Goal: Task Accomplishment & Management: Manage account settings

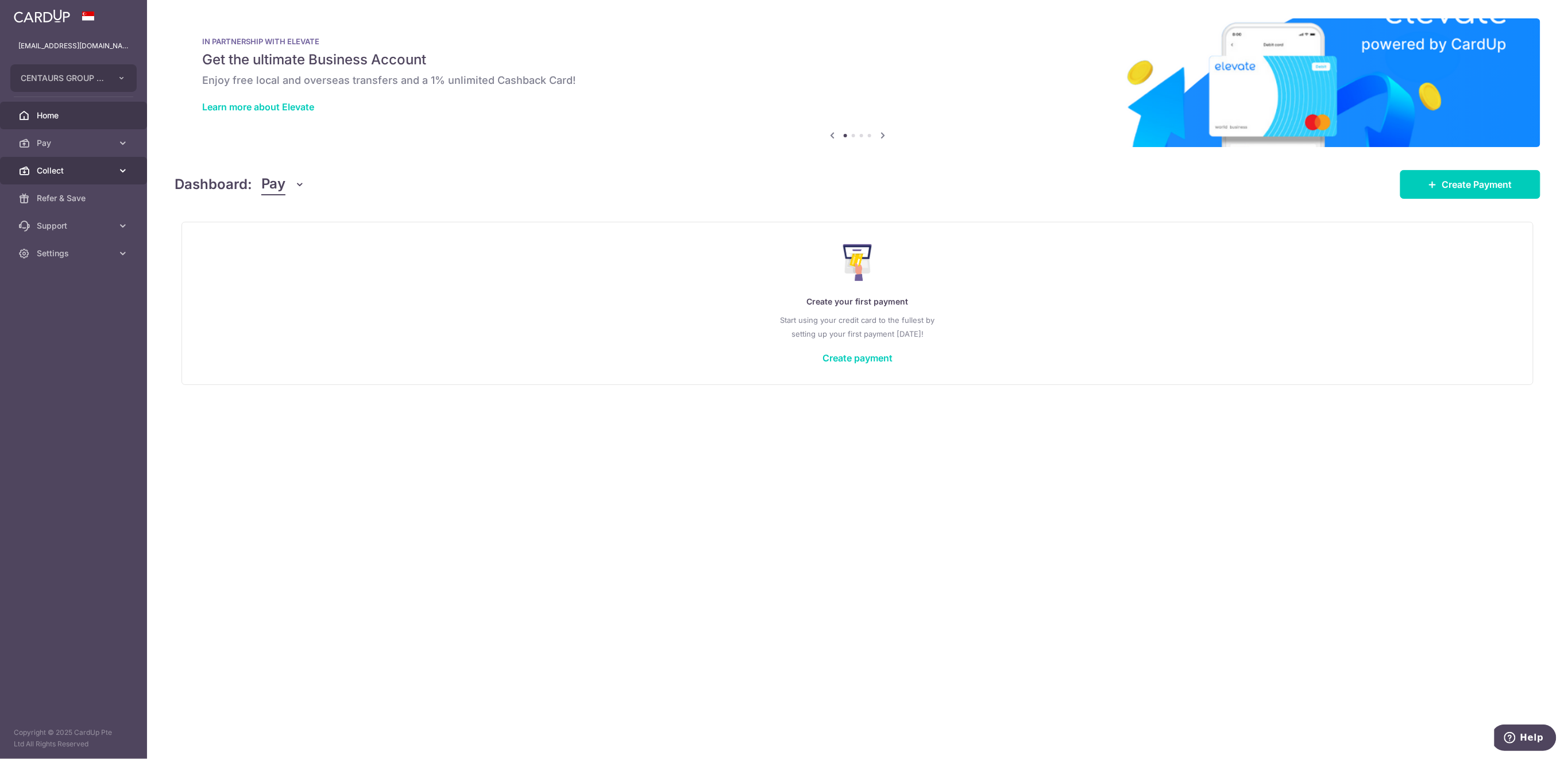
click at [68, 171] on span "Collect" at bounding box center [75, 171] width 76 height 12
click at [76, 258] on span "Payment Requests" at bounding box center [75, 253] width 76 height 12
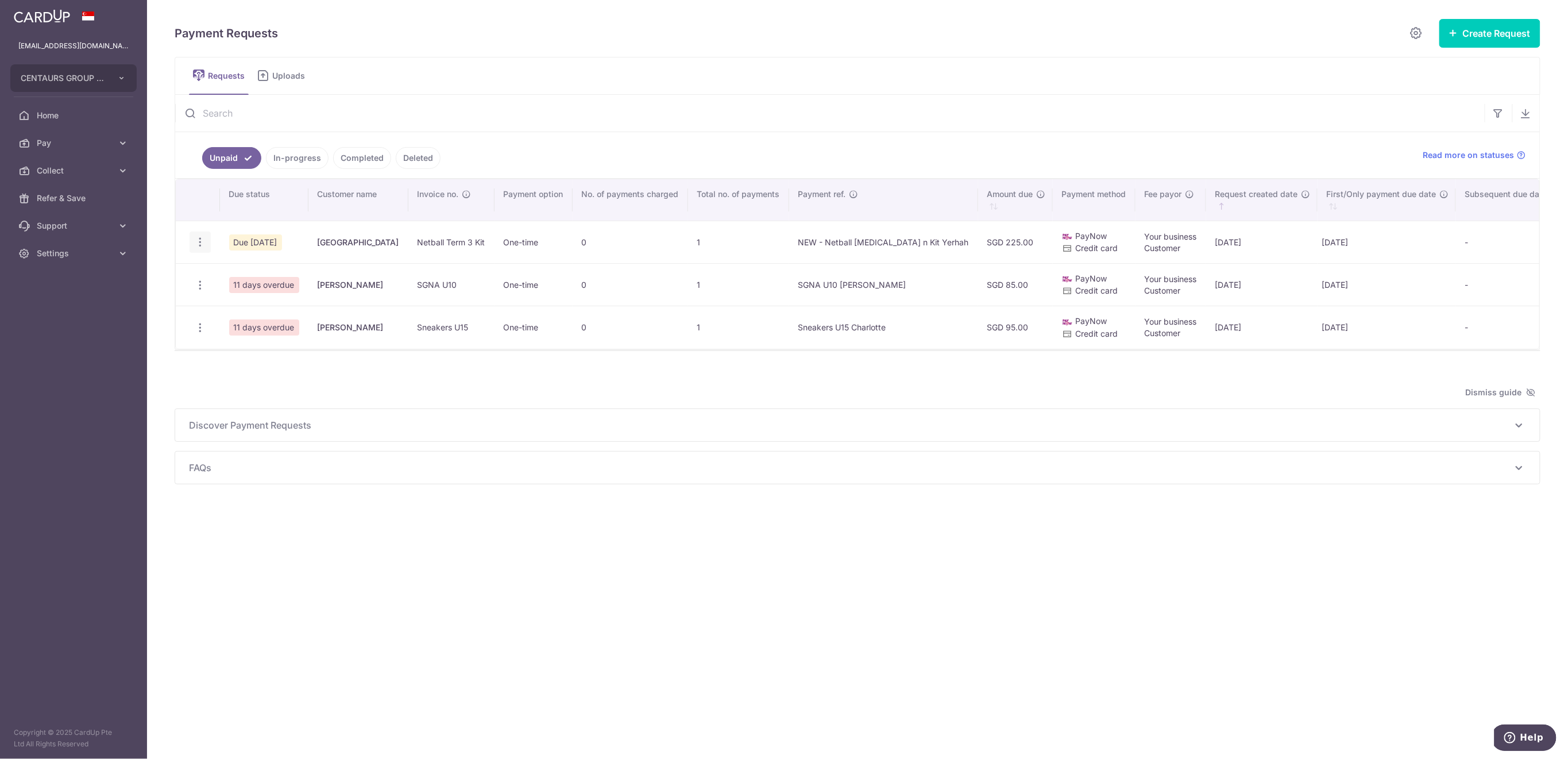
click at [196, 239] on icon "button" at bounding box center [200, 242] width 12 height 12
click at [233, 300] on span "Delete Request" at bounding box center [258, 301] width 72 height 14
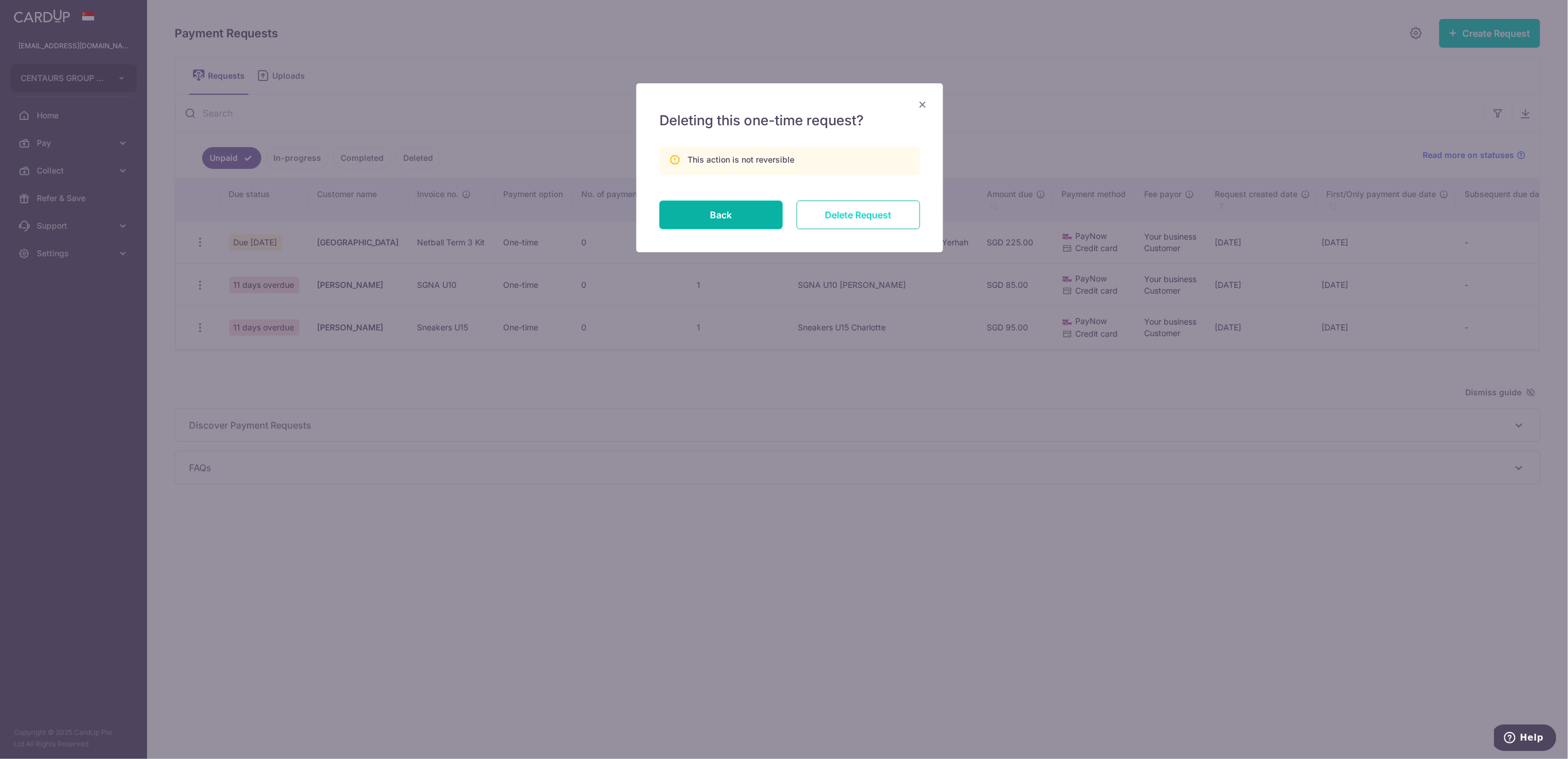
click at [888, 211] on input "Delete Request" at bounding box center [859, 215] width 124 height 29
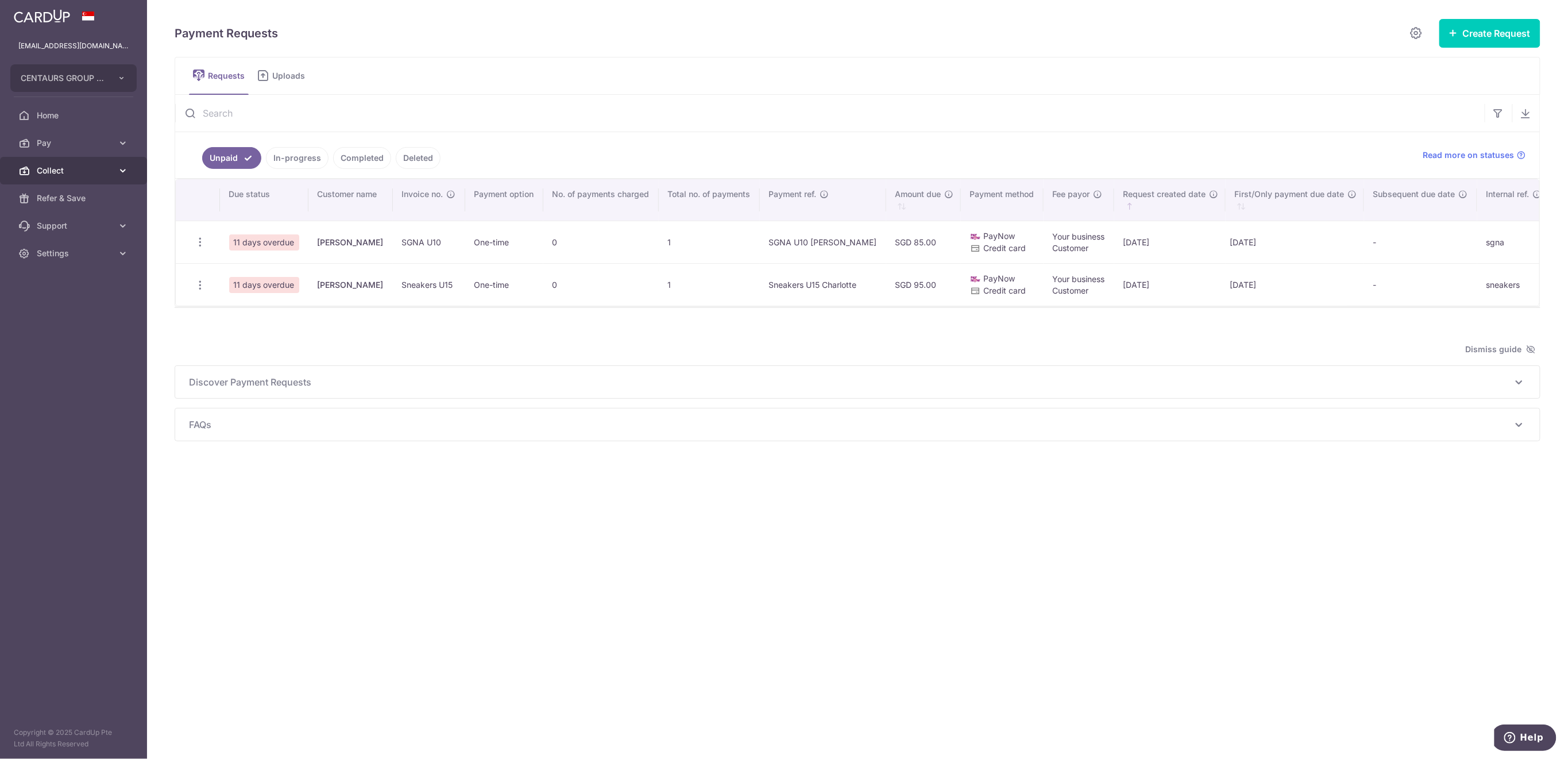
click at [50, 168] on span "Collect" at bounding box center [75, 171] width 76 height 12
click at [58, 198] on span "Dashboard" at bounding box center [75, 198] width 76 height 12
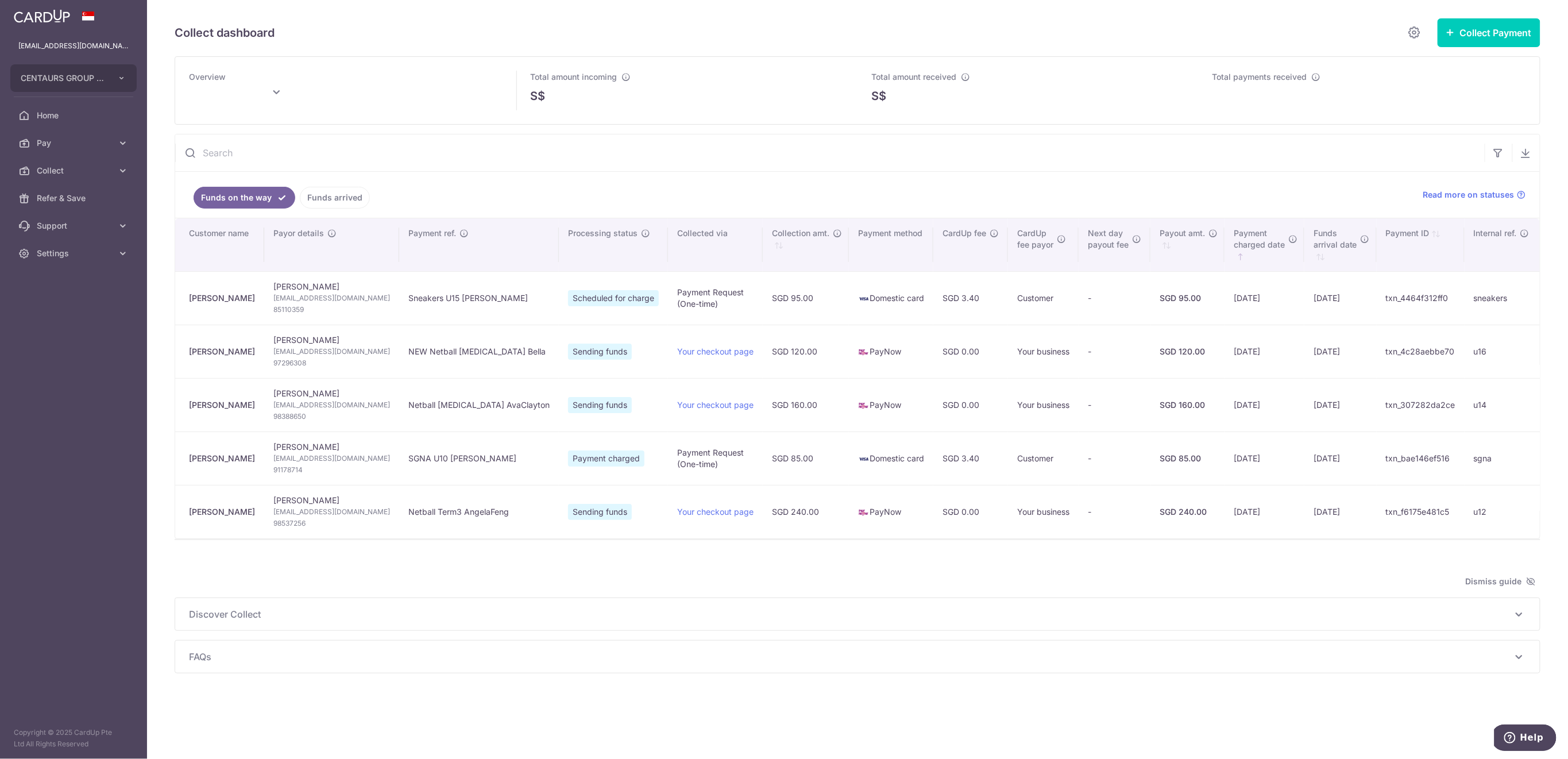
type input "September 2025"
click at [109, 258] on span "Settings" at bounding box center [75, 253] width 76 height 12
click at [98, 311] on span "Logout" at bounding box center [75, 309] width 76 height 12
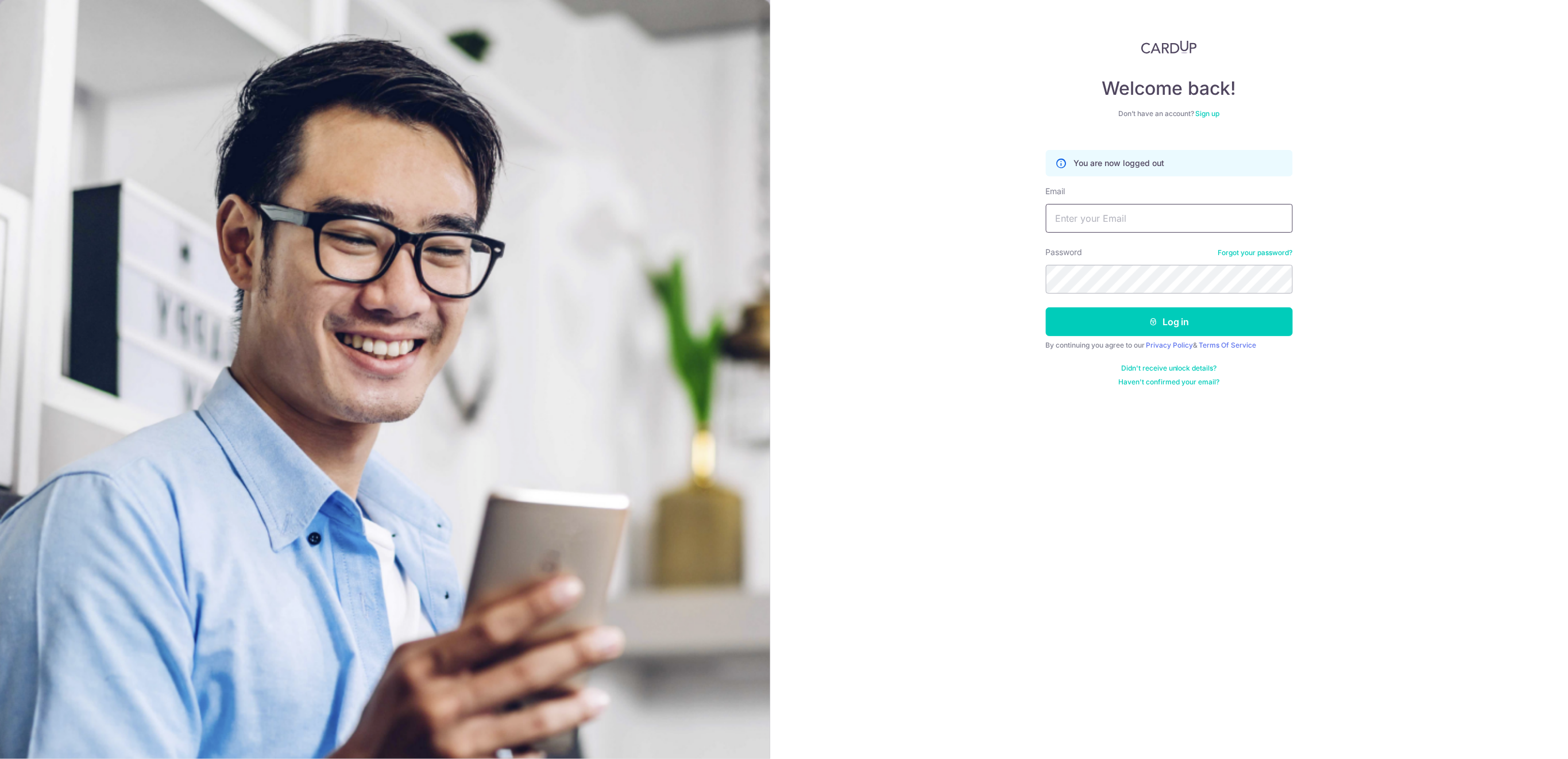
click at [1147, 217] on input "Email" at bounding box center [1169, 218] width 247 height 29
type input "[EMAIL_ADDRESS][DOMAIN_NAME]"
click at [1136, 319] on button "Log in" at bounding box center [1169, 322] width 247 height 29
